Goal: Information Seeking & Learning: Learn about a topic

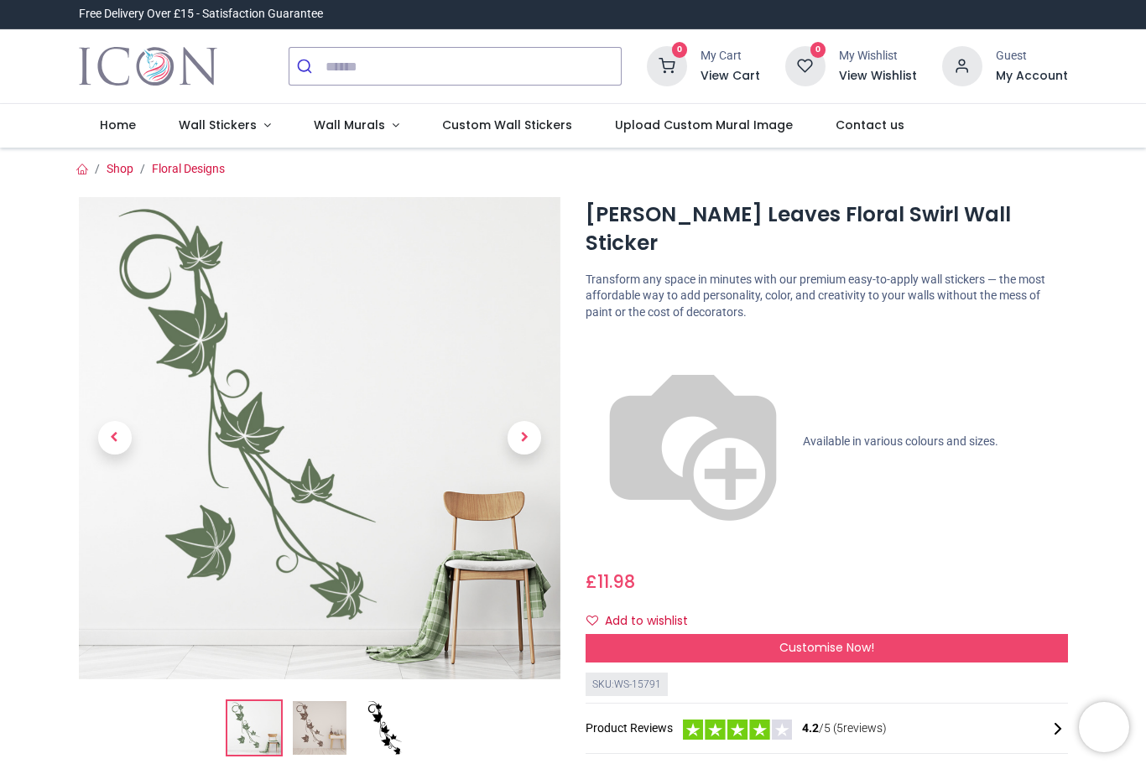
click at [226, 111] on link "Wall Stickers" at bounding box center [225, 126] width 135 height 44
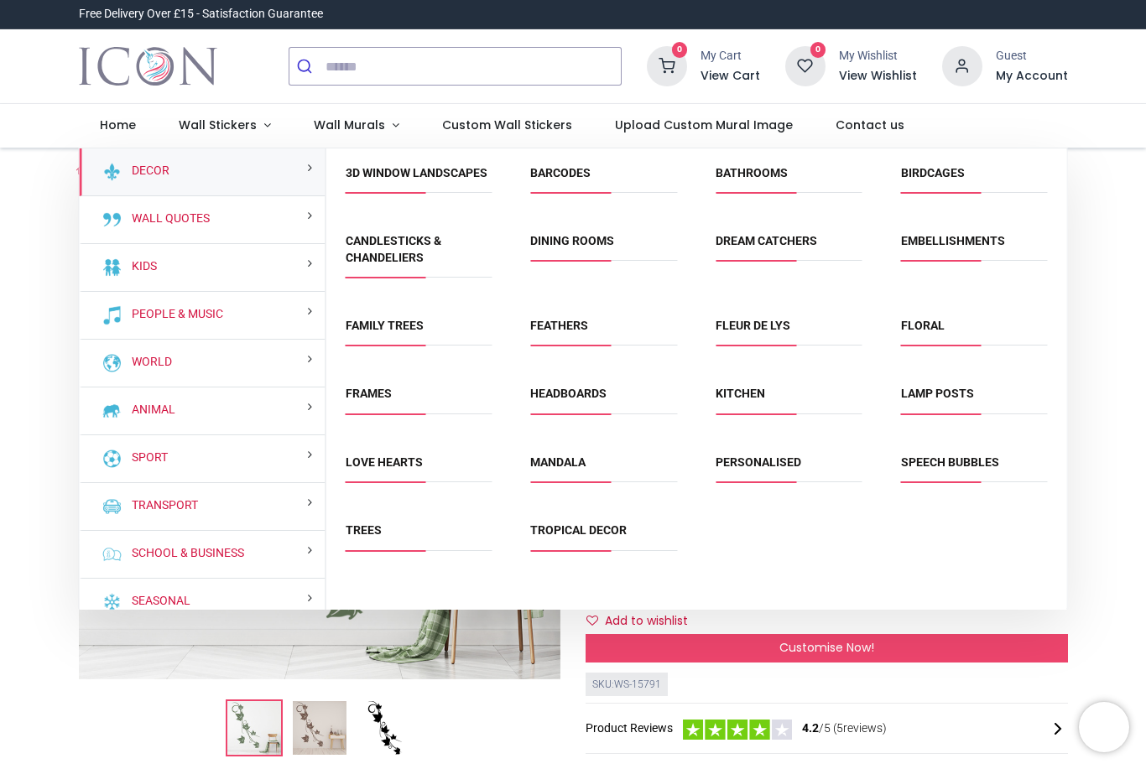
click at [943, 332] on link "Floral" at bounding box center [923, 325] width 44 height 13
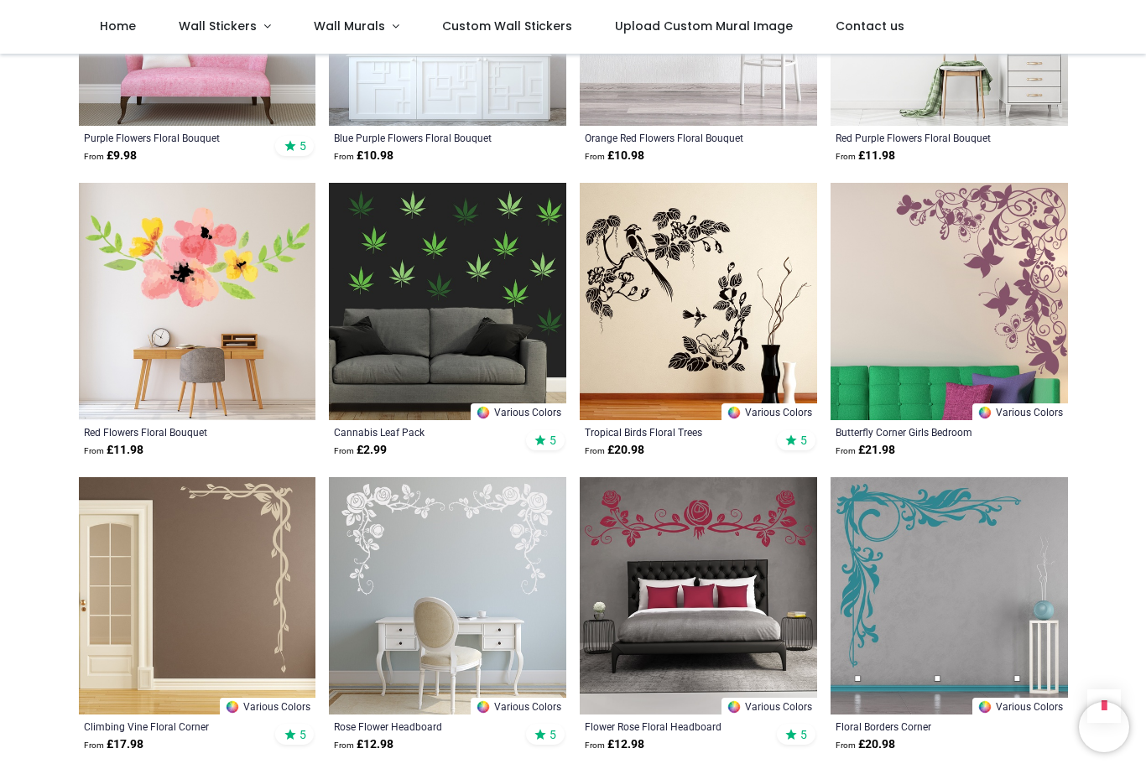
scroll to position [3455, 0]
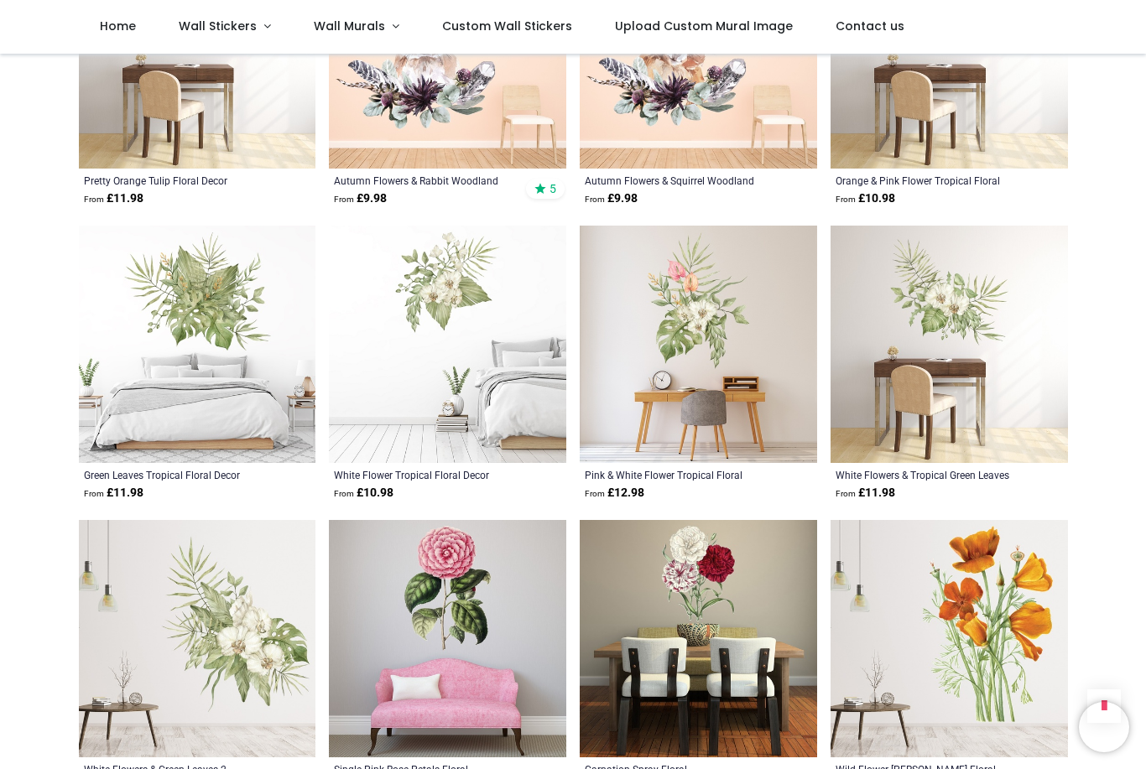
scroll to position [4606, 0]
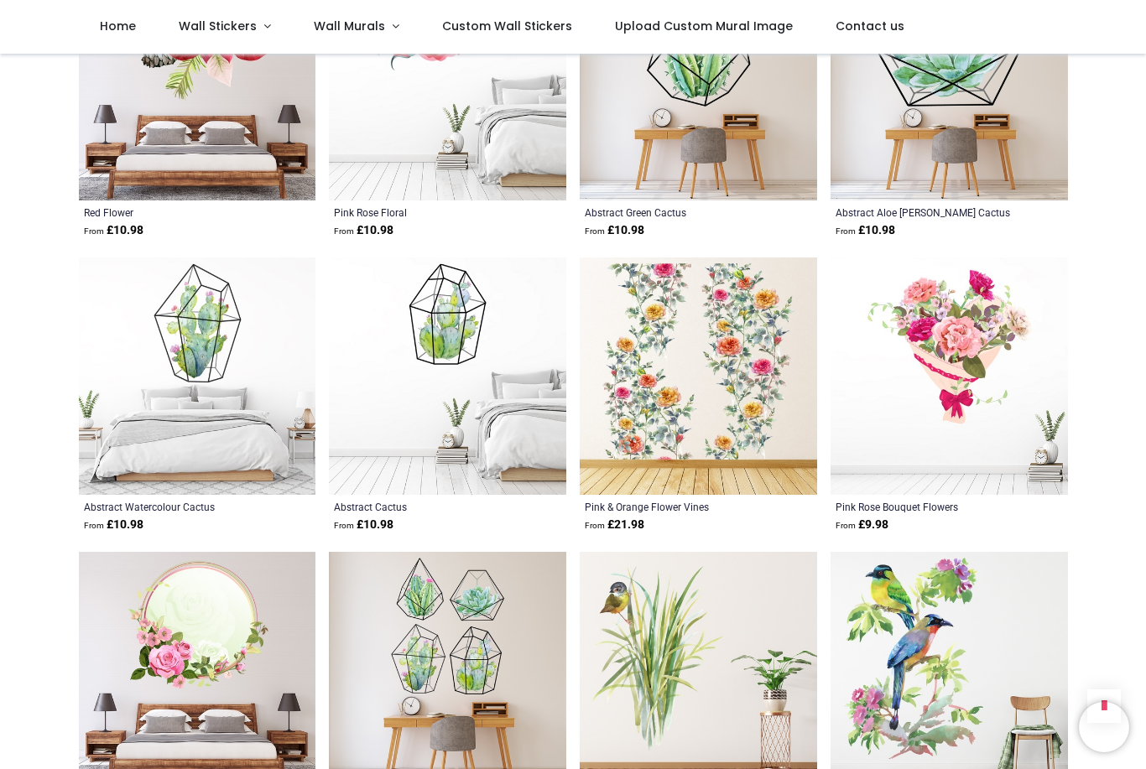
scroll to position [7221, 0]
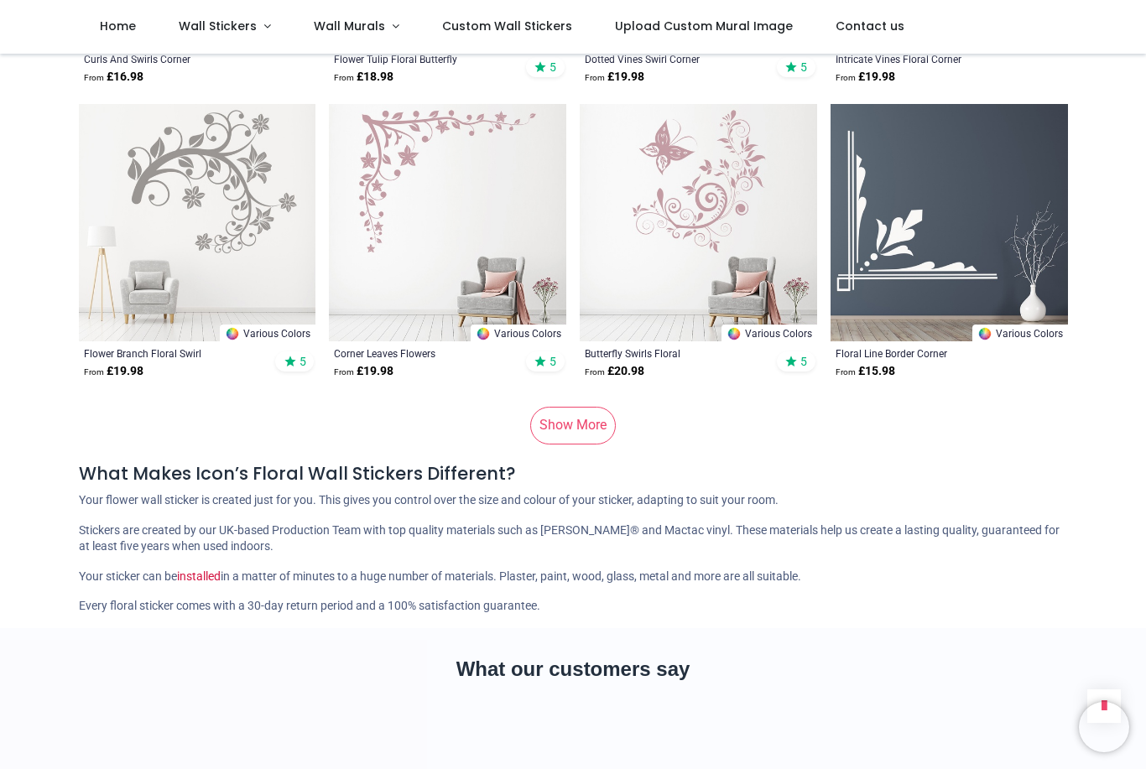
scroll to position [10335, 0]
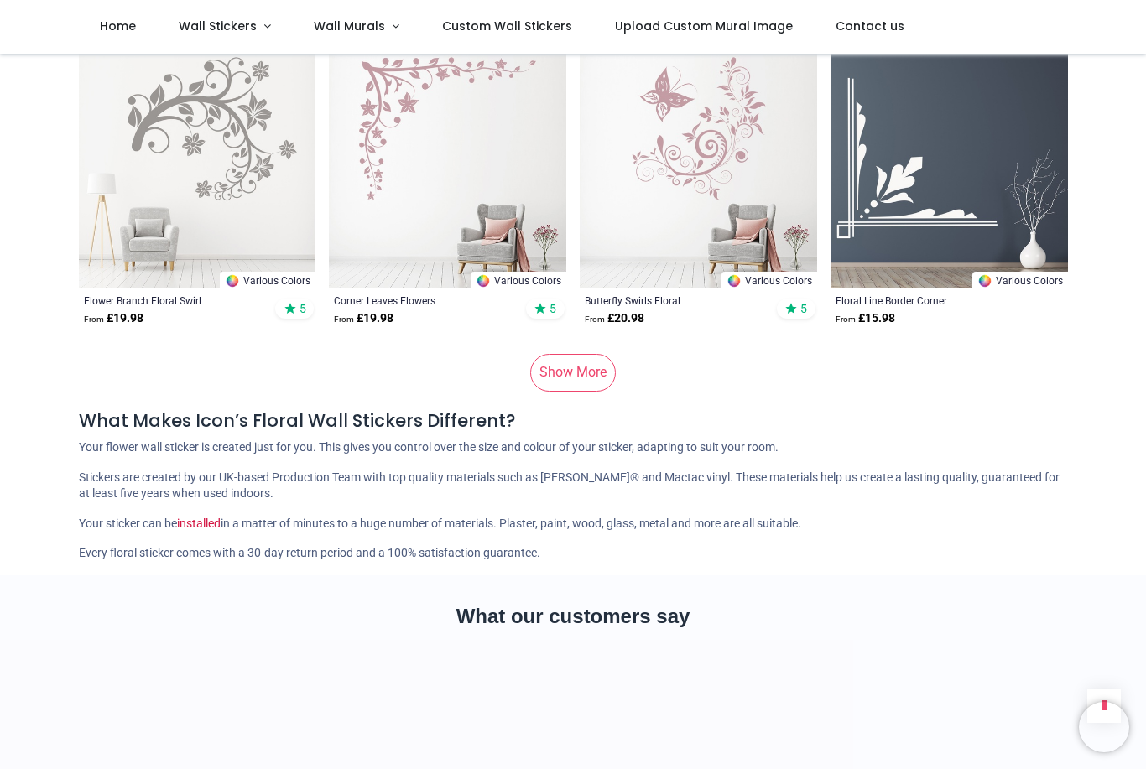
click at [564, 391] on link "Show More" at bounding box center [573, 372] width 86 height 37
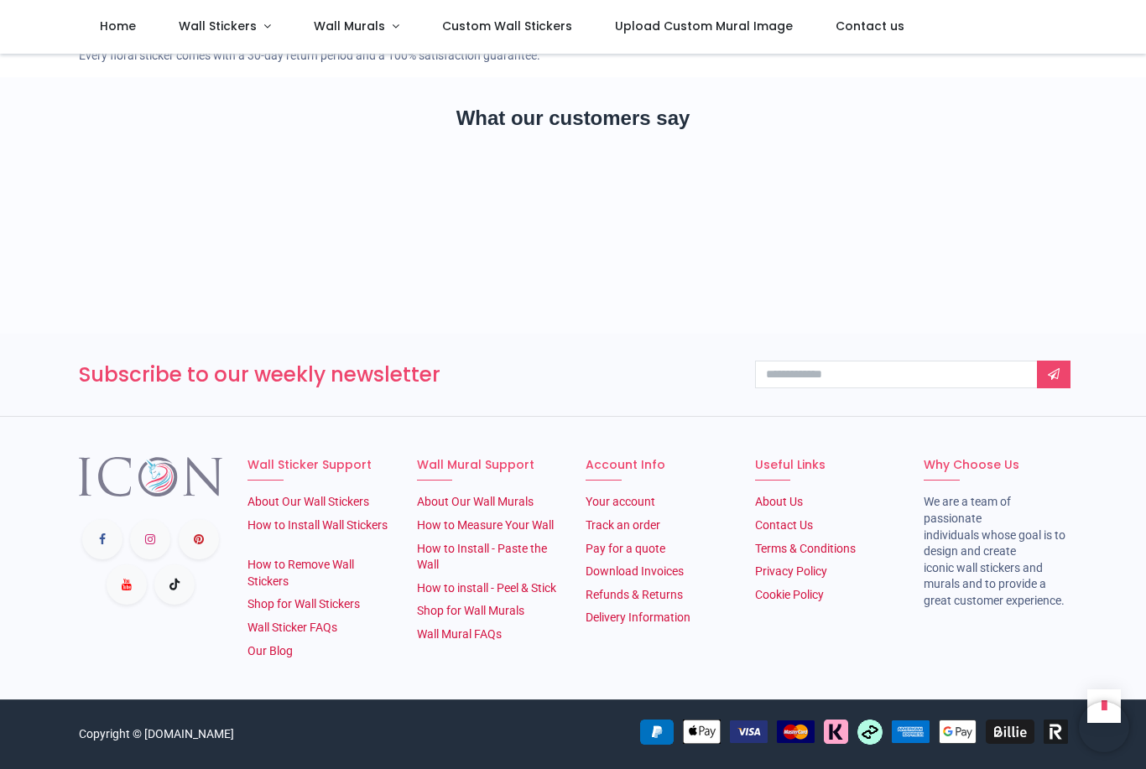
scroll to position [10220, 0]
